Goal: Information Seeking & Learning: Learn about a topic

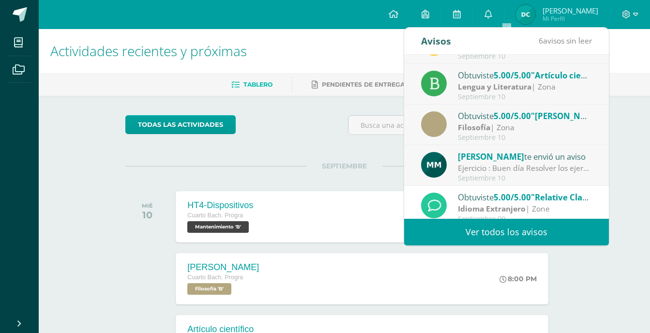
scroll to position [48, 0]
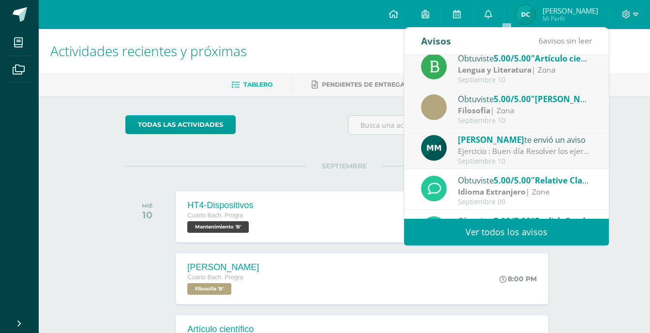
click at [479, 155] on div "Ejercicio : Buen día Resolver los ejercicios adjuntos" at bounding box center [525, 151] width 135 height 11
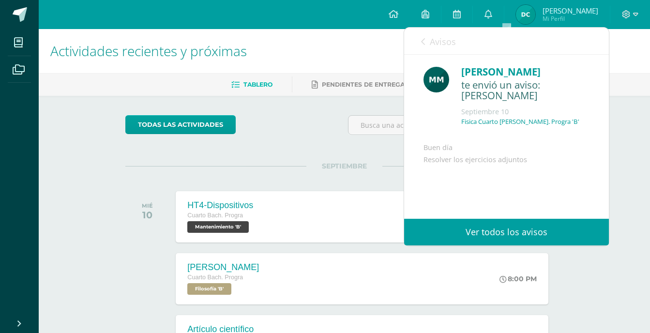
click at [452, 52] on link "Avisos" at bounding box center [438, 42] width 35 height 28
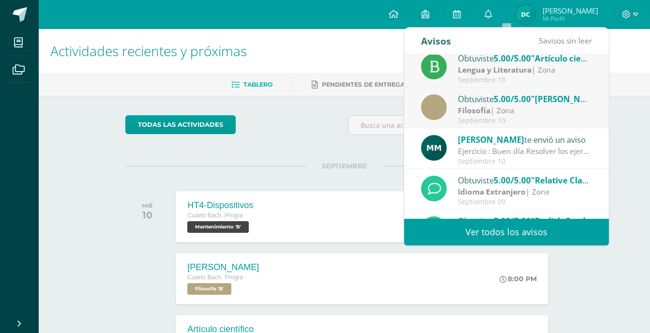
click at [479, 112] on strong "Filosofía" at bounding box center [474, 110] width 32 height 11
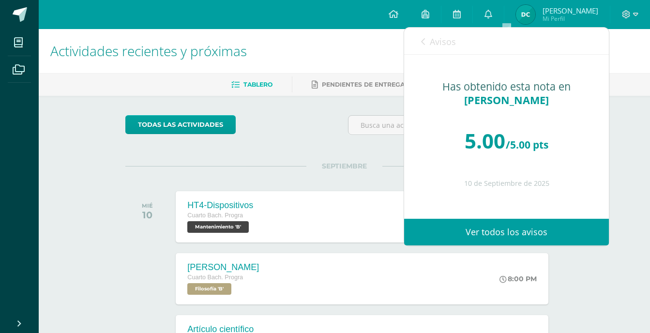
click at [452, 43] on span "Avisos" at bounding box center [443, 42] width 26 height 12
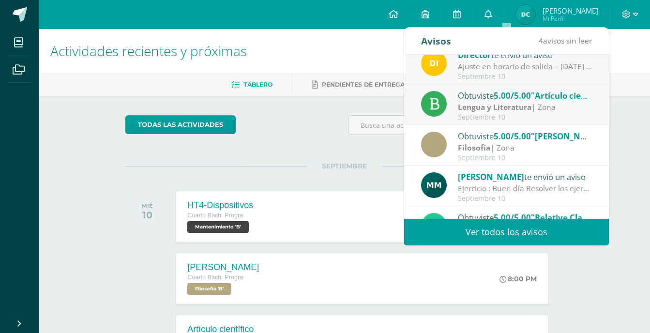
scroll to position [0, 0]
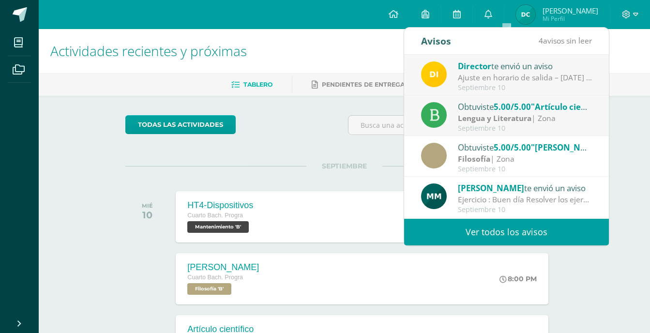
click at [504, 124] on div "Septiembre 10" at bounding box center [525, 128] width 135 height 8
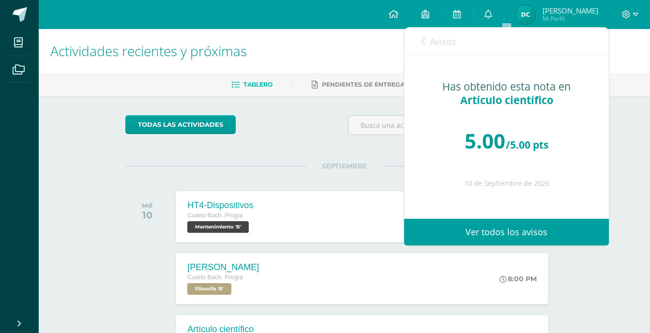
click at [444, 45] on span "Avisos" at bounding box center [443, 42] width 26 height 12
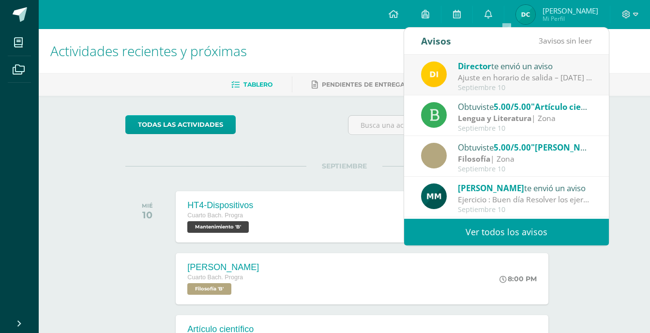
click at [479, 75] on div "Ajuste en horario de salida – [DATE] : Estimados Padres de Familia, Debido a la…" at bounding box center [525, 77] width 135 height 11
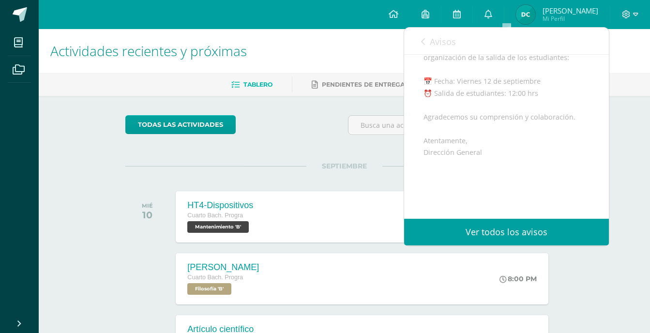
scroll to position [194, 0]
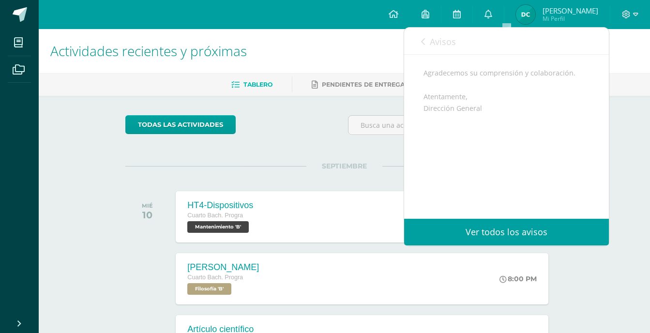
click at [630, 127] on div "Actividades recientes y próximas Tablero Pendientes de entrega Entregadas todas…" at bounding box center [344, 321] width 611 height 584
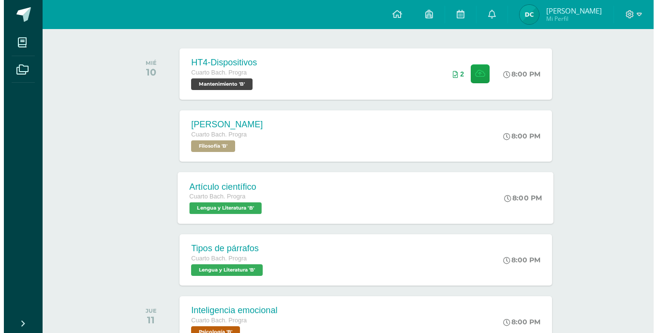
scroll to position [145, 0]
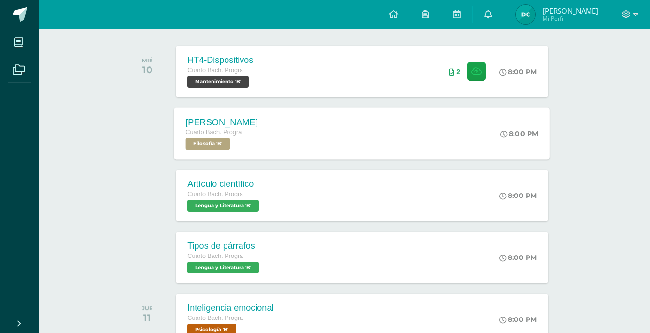
click at [294, 128] on div "[PERSON_NAME] Cuarto [PERSON_NAME]. Progra Filosofía 'B' 8:00 PM [PERSON_NAME] …" at bounding box center [362, 133] width 376 height 52
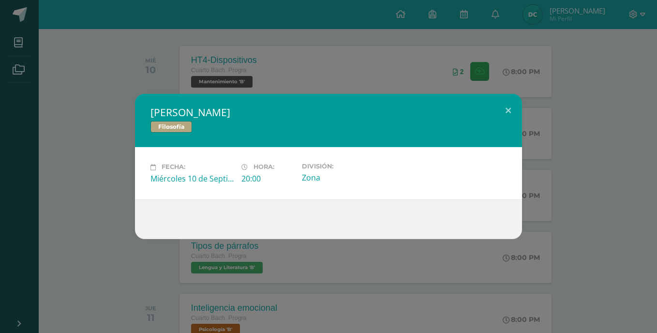
click at [610, 134] on div "[PERSON_NAME] Filosofía Fecha: [DATE] Hora: 20:00 División: Zona" at bounding box center [328, 166] width 649 height 145
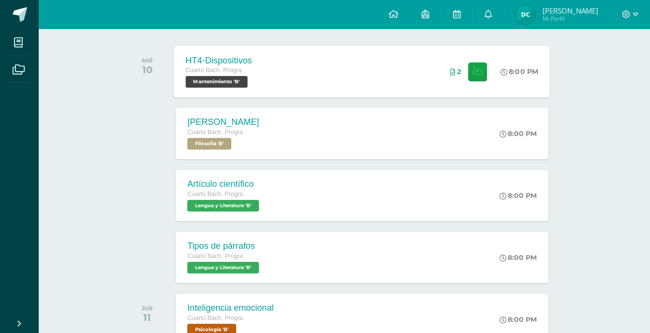
click at [339, 85] on div "HT4-Dispositivos Cuarto [PERSON_NAME]. Progra Mantenimiento 'B' 8:00 PM 2 HT4-D…" at bounding box center [362, 71] width 376 height 52
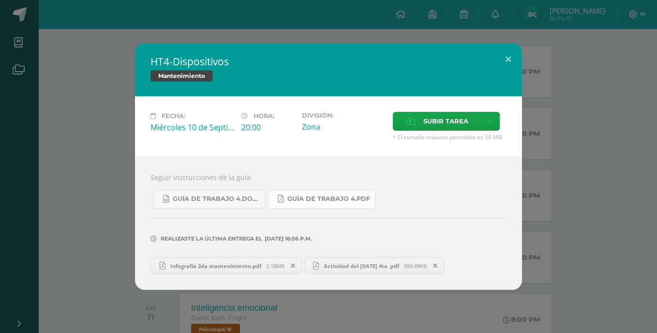
click at [302, 202] on span "Guía de trabajo 4.pdf" at bounding box center [328, 199] width 83 height 8
